Goal: Task Accomplishment & Management: Complete application form

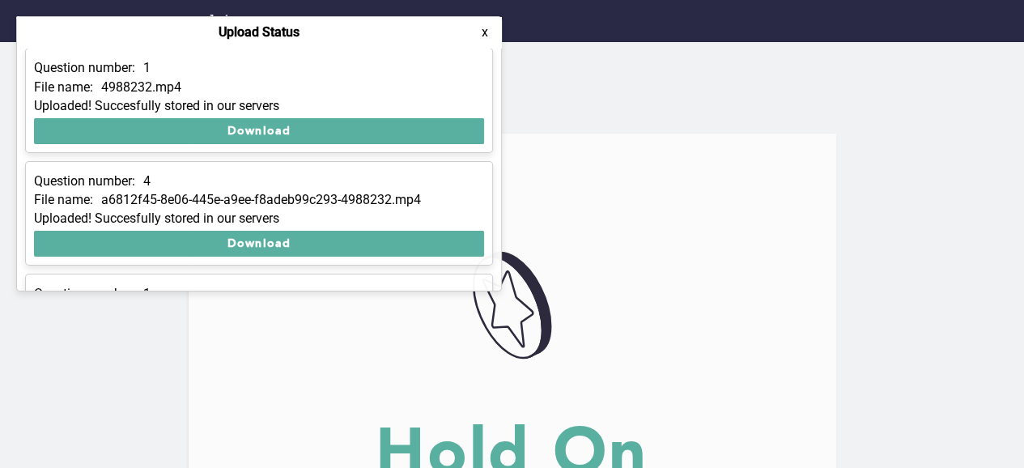
scroll to position [429, 0]
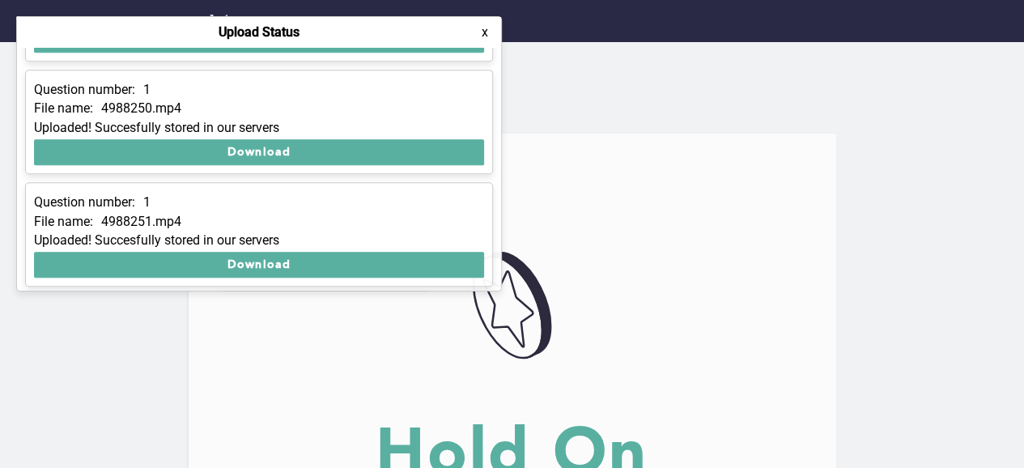
click at [487, 32] on button "x" at bounding box center [485, 32] width 16 height 16
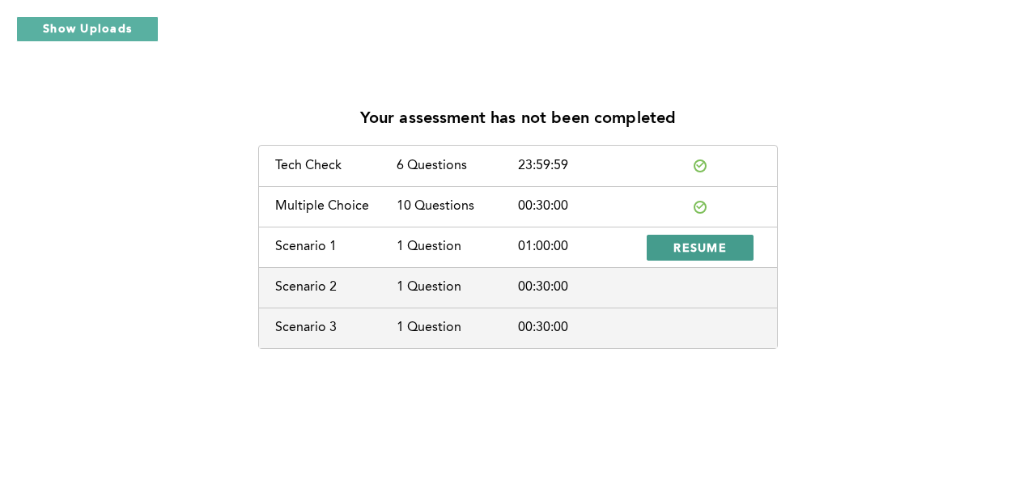
click at [690, 252] on span "RESUME" at bounding box center [699, 247] width 53 height 15
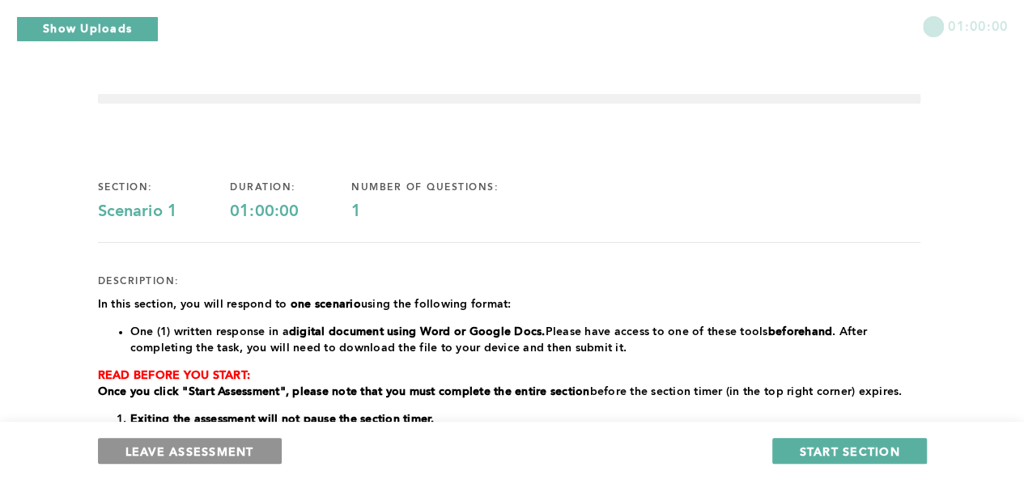
click at [239, 446] on span "LEAVE ASSESSMENT" at bounding box center [189, 451] width 129 height 15
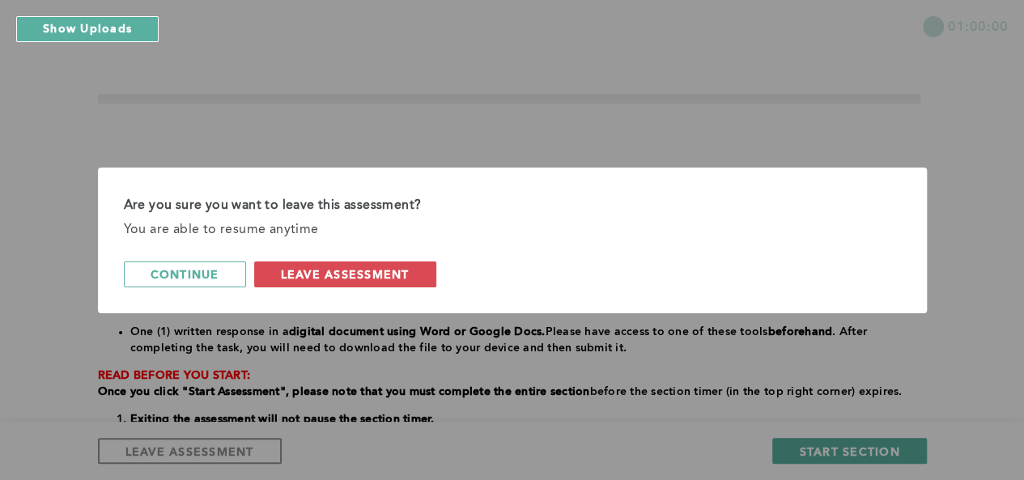
click at [334, 274] on span "leave assessment" at bounding box center [345, 273] width 129 height 15
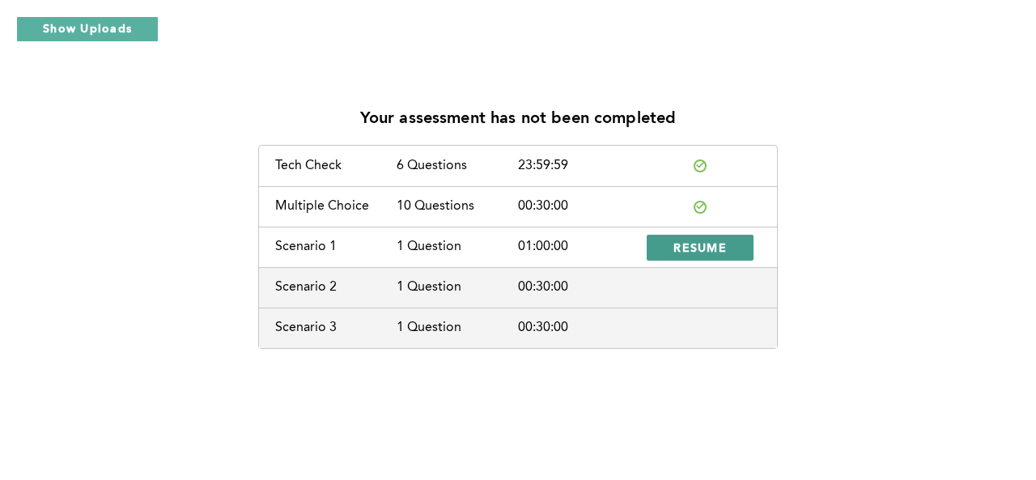
click at [685, 240] on span "RESUME" at bounding box center [699, 247] width 53 height 15
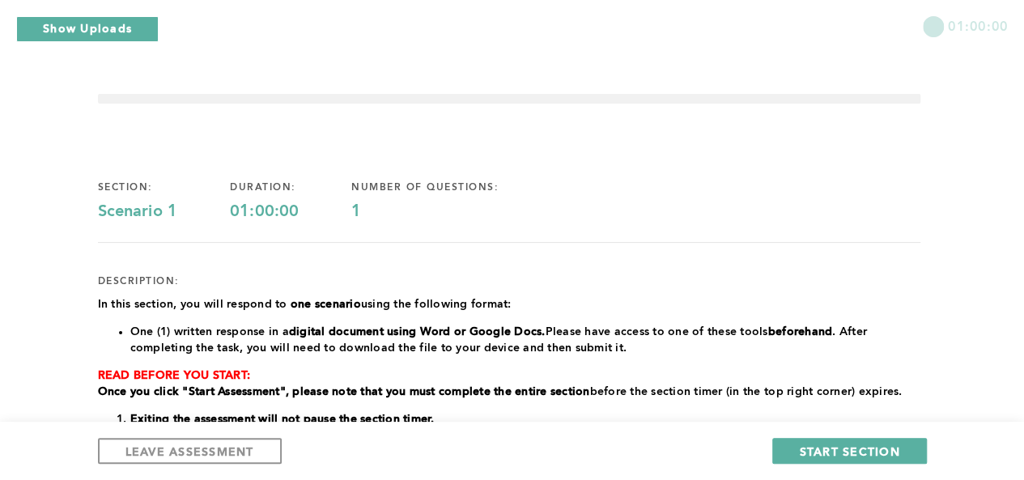
scroll to position [81, 0]
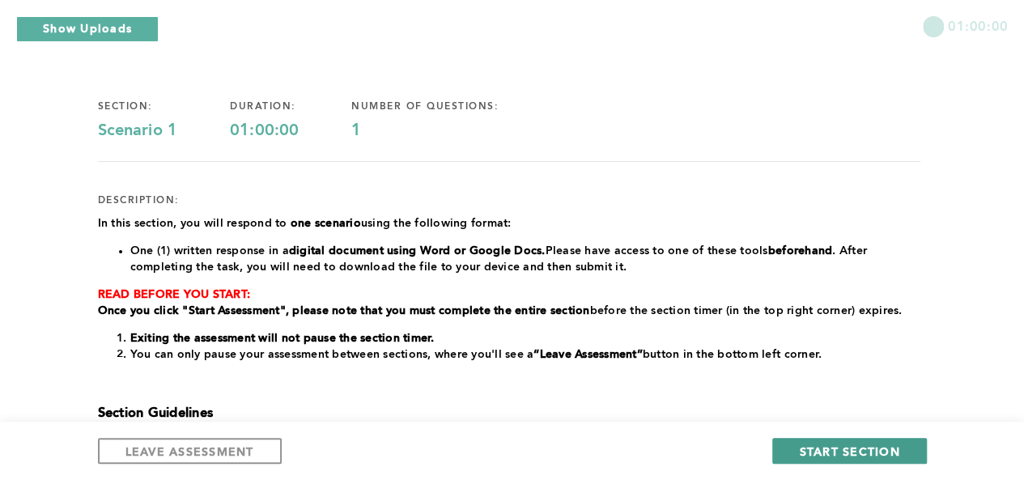
click at [835, 446] on span "START SECTION" at bounding box center [849, 451] width 100 height 15
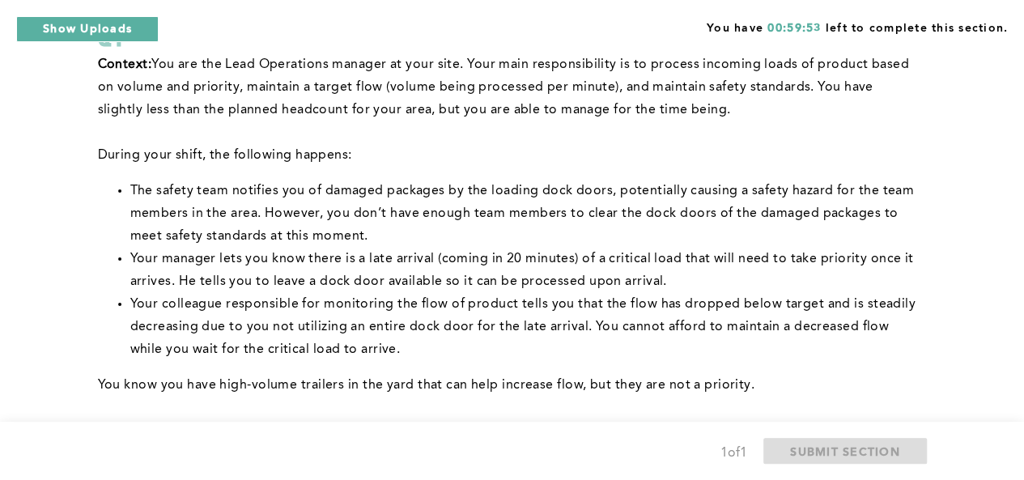
scroll to position [107, 0]
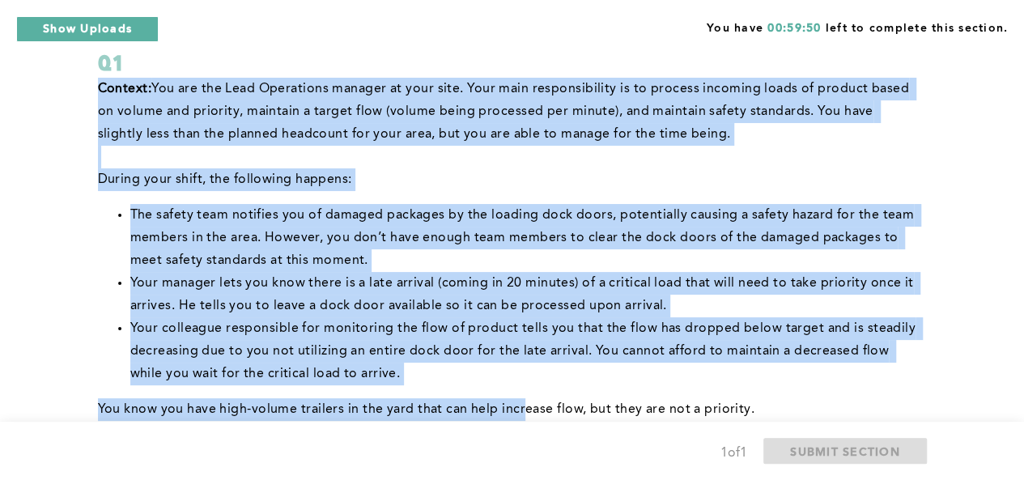
drag, startPoint x: 91, startPoint y: 89, endPoint x: 523, endPoint y: 399, distance: 532.0
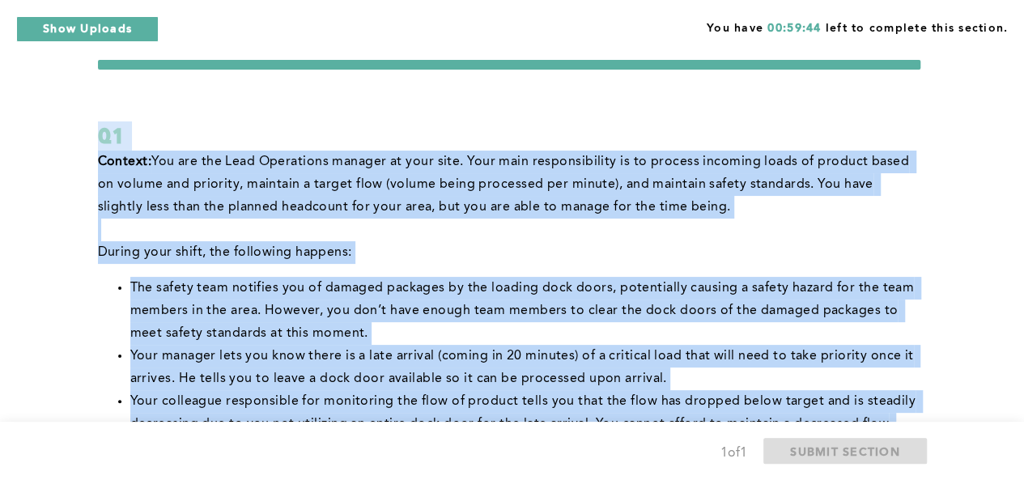
scroll to position [0, 0]
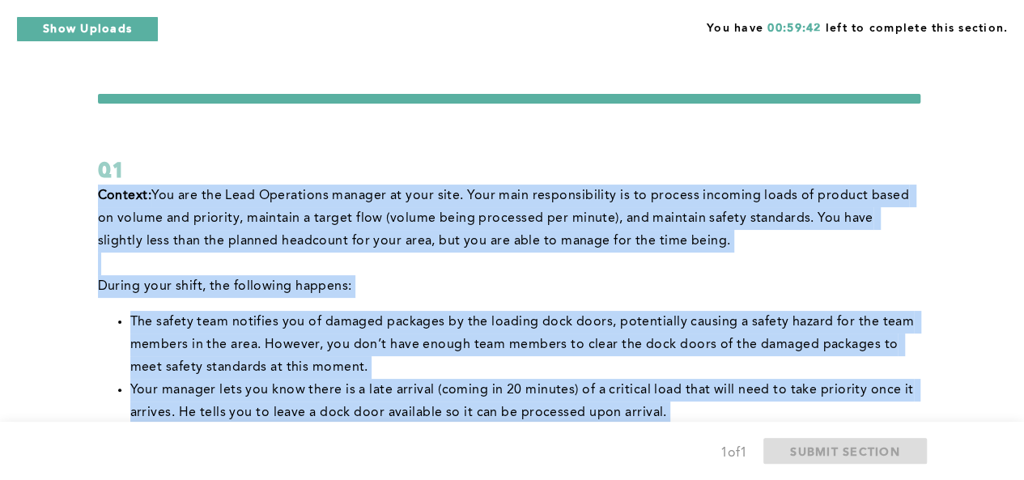
drag, startPoint x: 241, startPoint y: 134, endPoint x: 96, endPoint y: 200, distance: 160.1
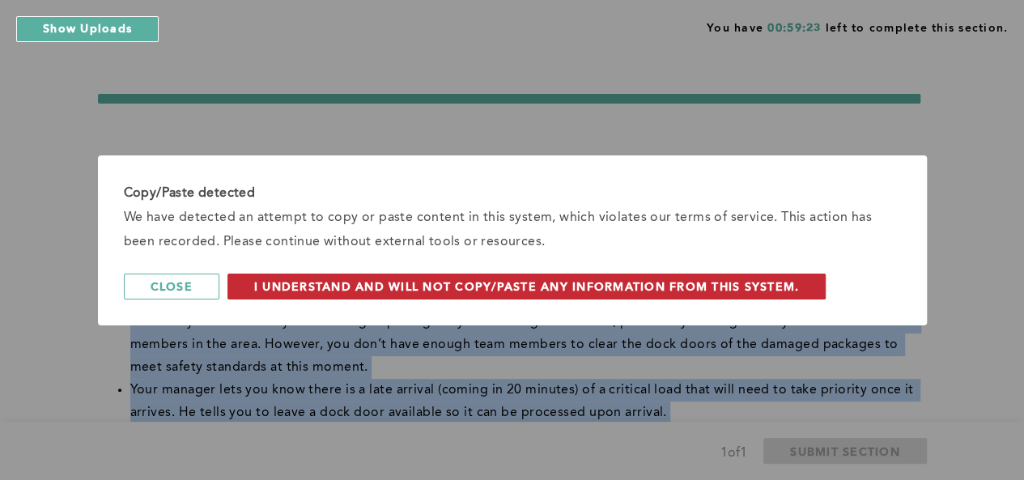
click at [559, 295] on button "I understand and will not copy/paste any information from this system." at bounding box center [526, 287] width 599 height 26
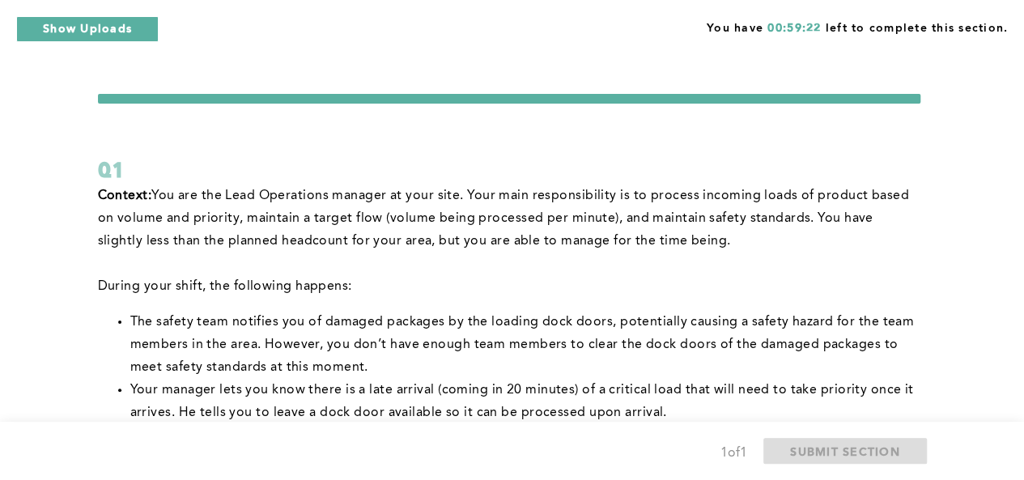
click at [436, 166] on div "Q1" at bounding box center [509, 169] width 822 height 29
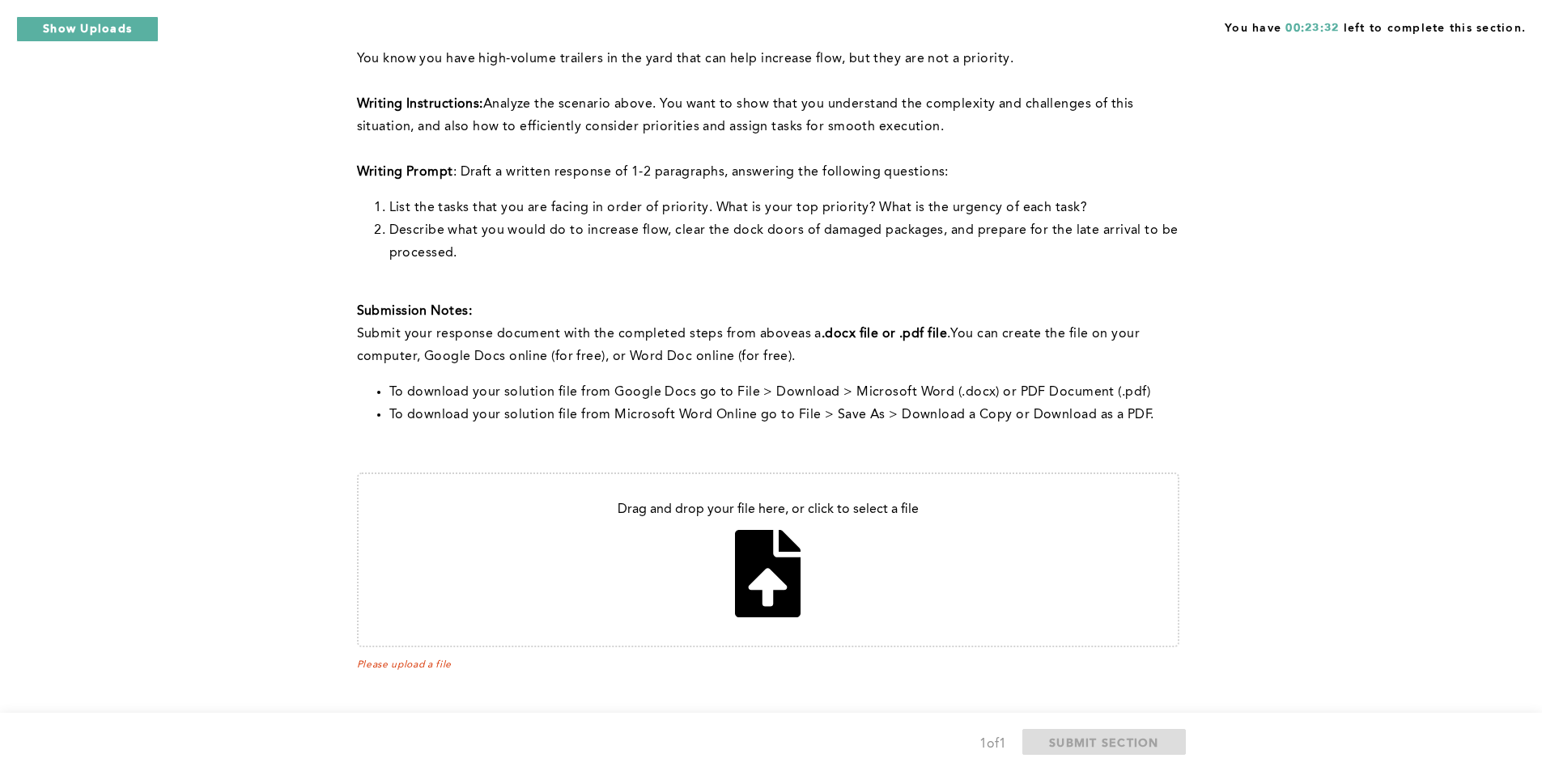
scroll to position [463, 0]
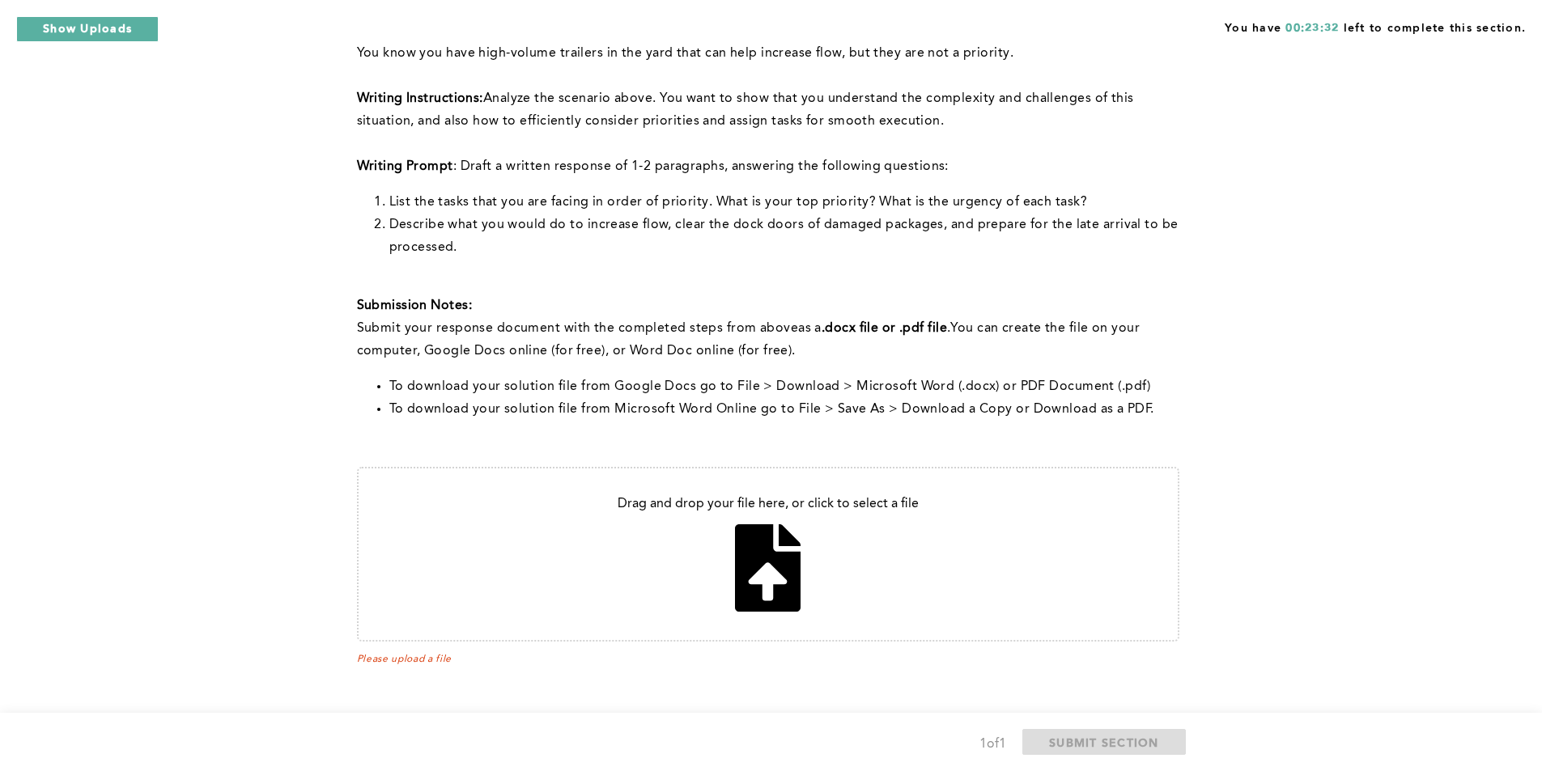
click at [762, 479] on input "file" at bounding box center [768, 555] width 819 height 172
click at [814, 479] on input "file" at bounding box center [768, 555] width 819 height 172
type input "C:\fakepath\Problem solving and decision making assignment 2.docx"
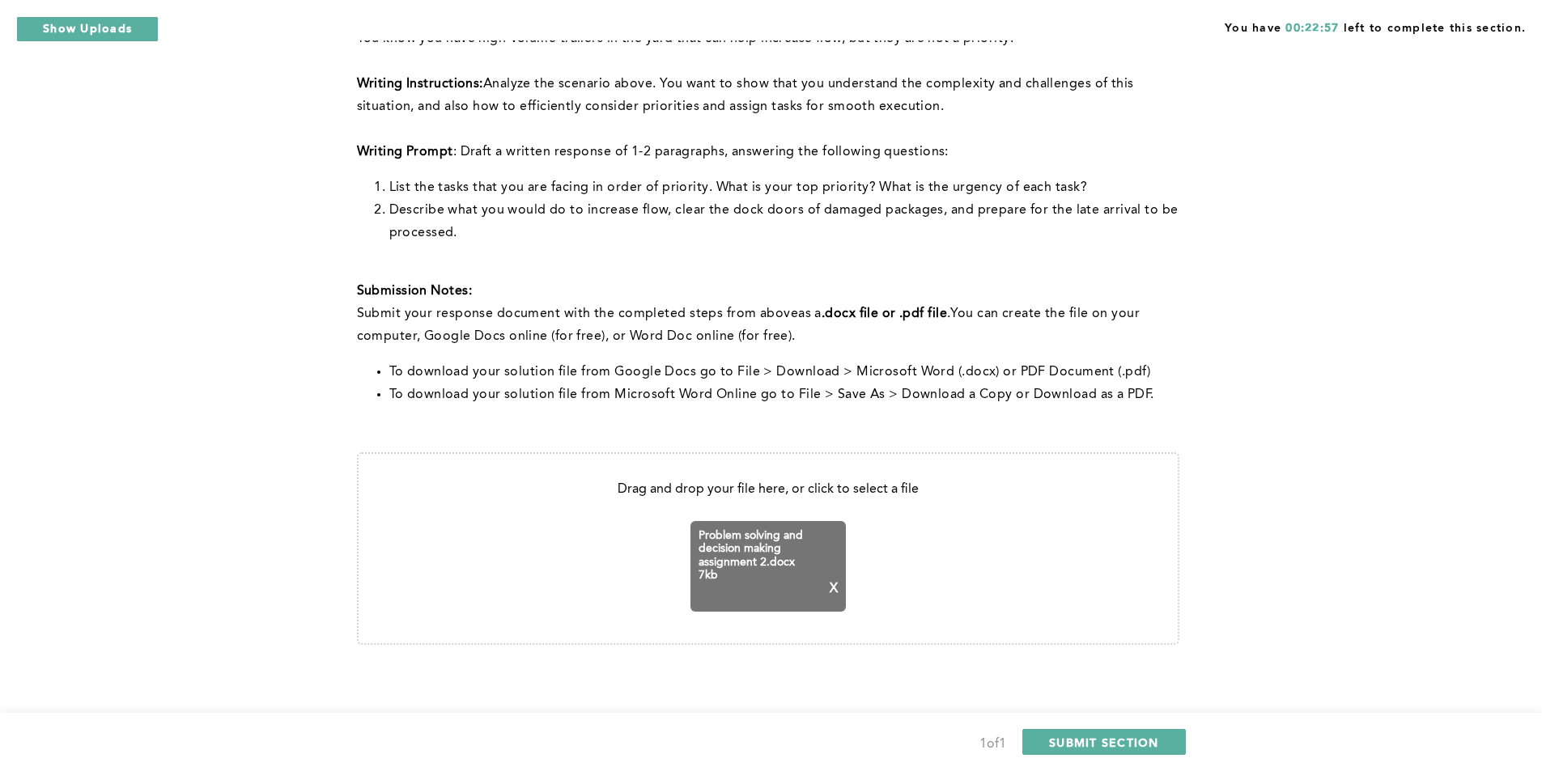
scroll to position [481, 0]
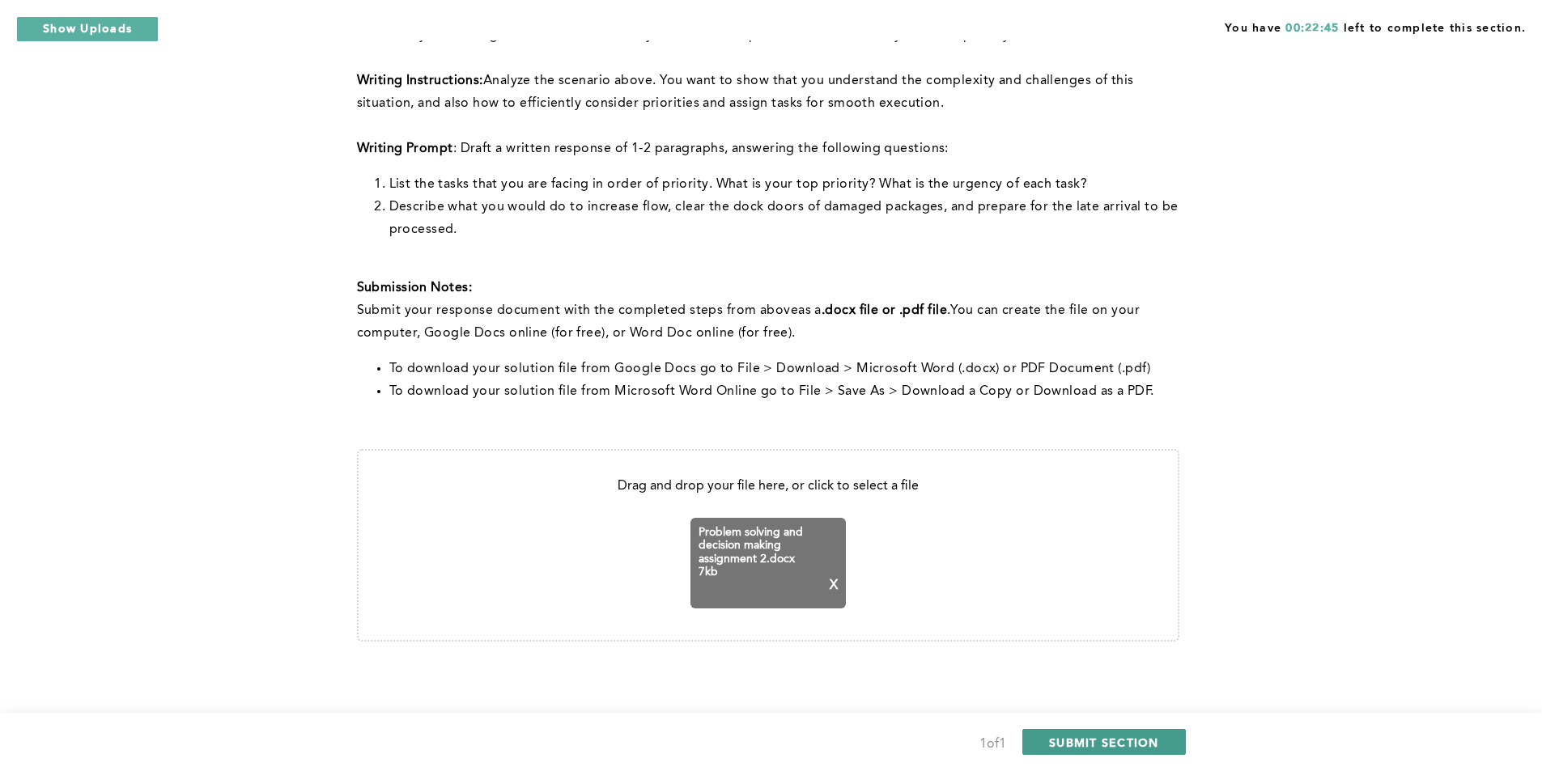
click at [1023, 479] on span "SUBMIT SECTION" at bounding box center [1104, 742] width 110 height 15
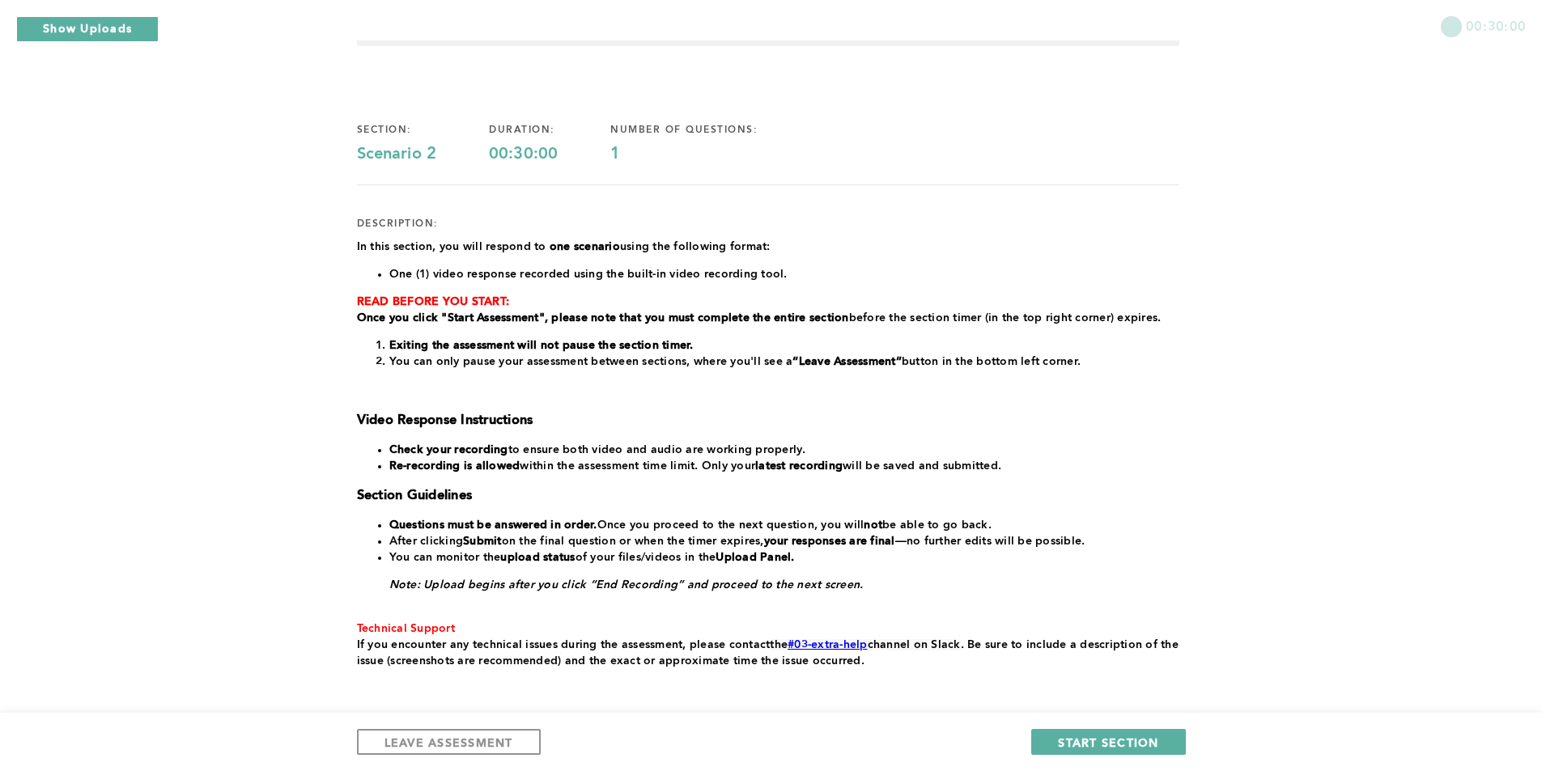
scroll to position [130, 0]
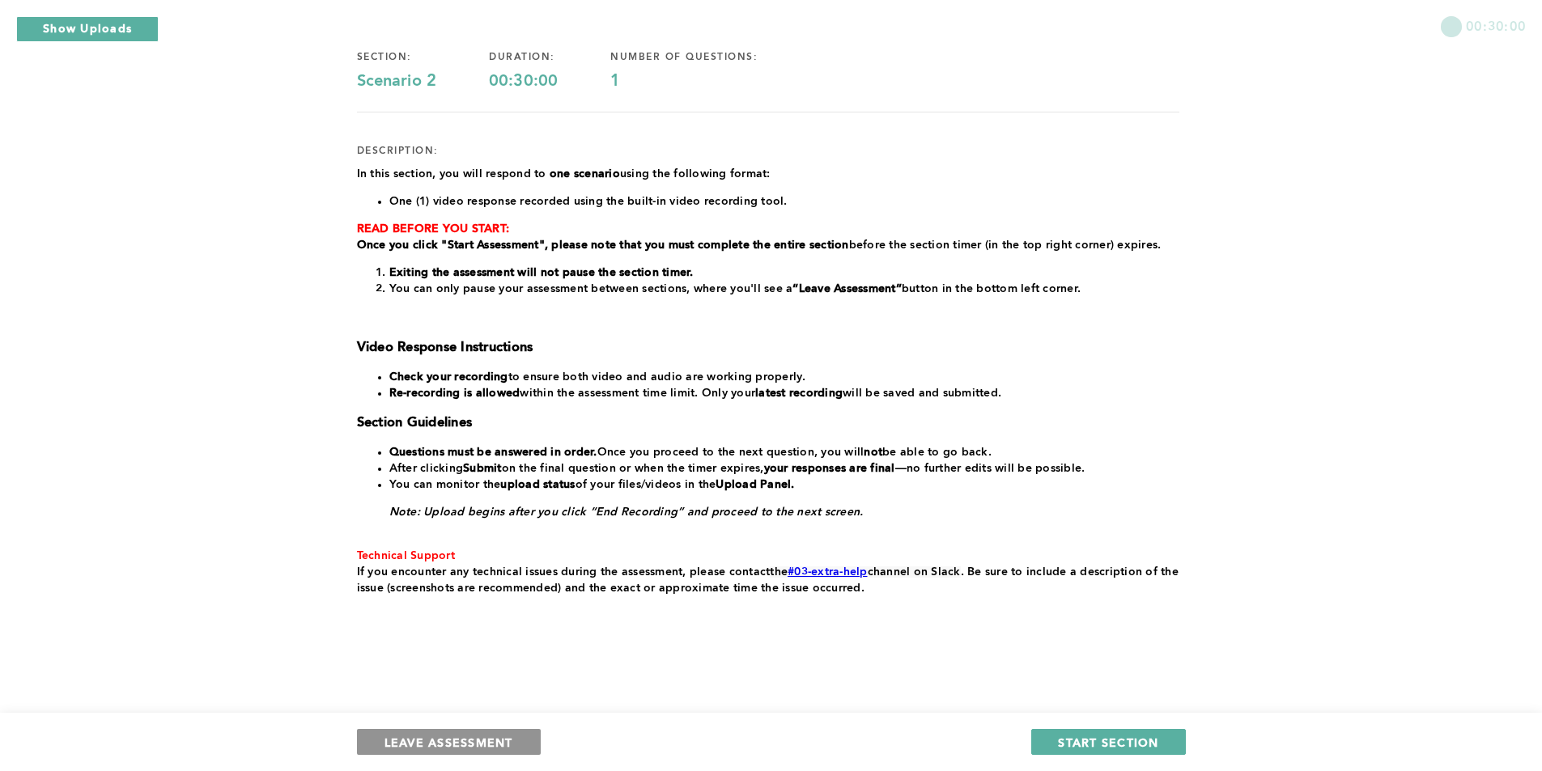
click at [444, 479] on span "LEAVE ASSESSMENT" at bounding box center [449, 742] width 129 height 15
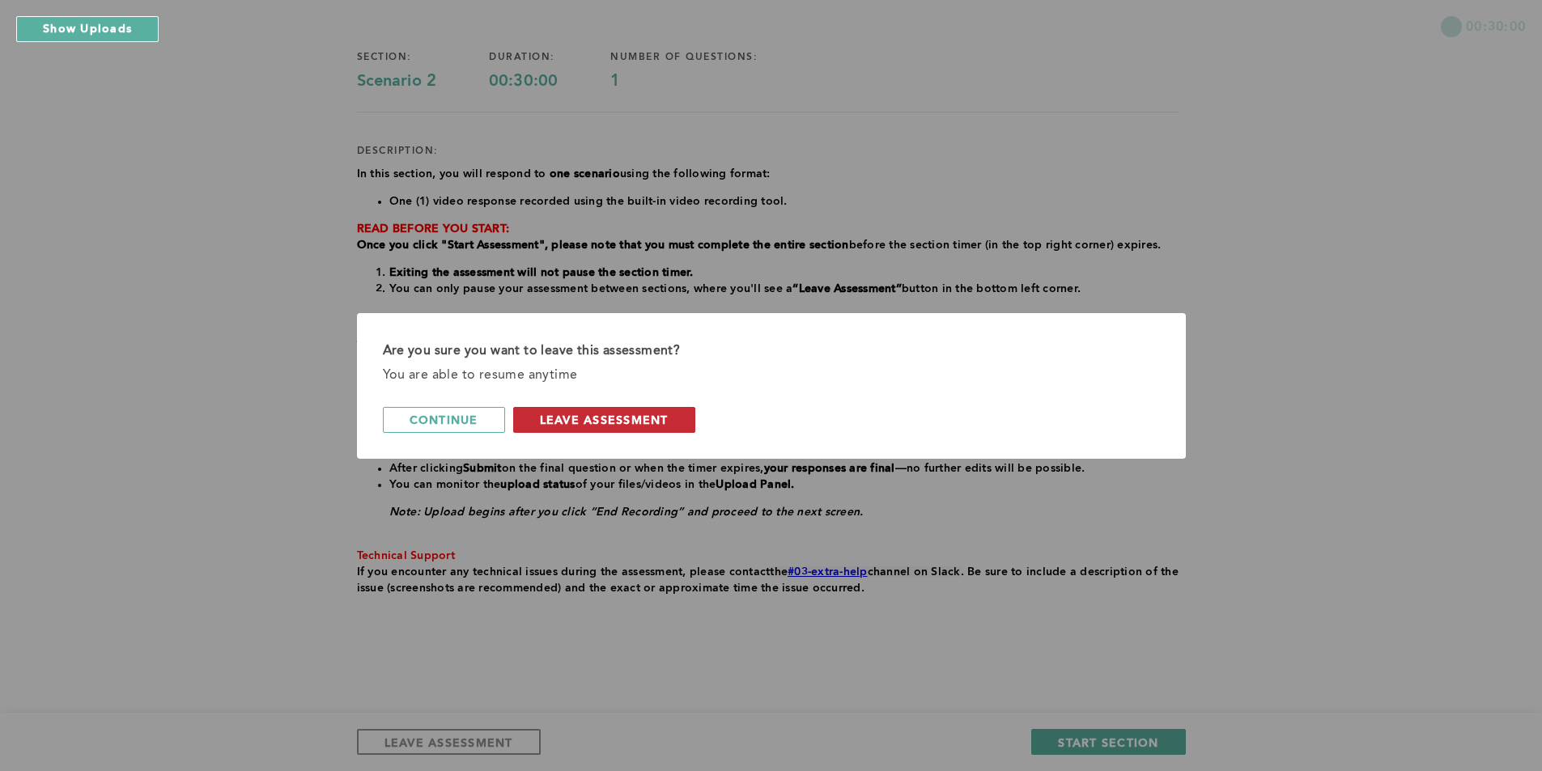
click at [597, 421] on span "leave assessment" at bounding box center [604, 419] width 129 height 15
